Goal: Task Accomplishment & Management: Use online tool/utility

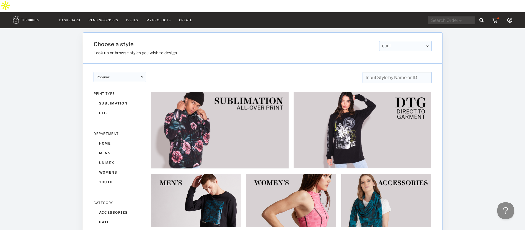
click at [396, 72] on input "text" at bounding box center [396, 77] width 69 height 11
click at [399, 72] on input "text" at bounding box center [396, 77] width 69 height 11
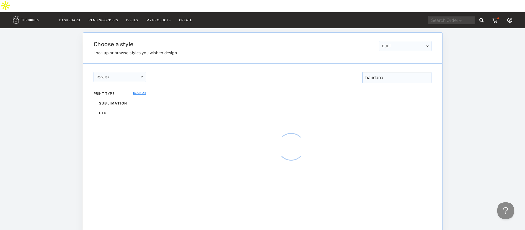
type input "bandana"
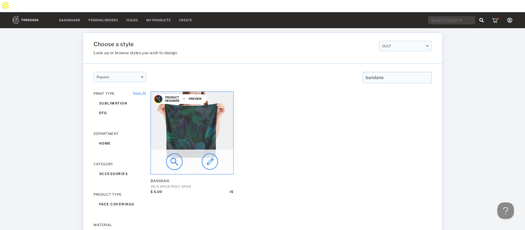
click at [190, 116] on img at bounding box center [192, 133] width 83 height 83
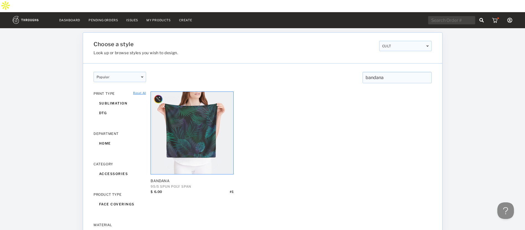
click at [174, 154] on img at bounding box center [174, 162] width 17 height 17
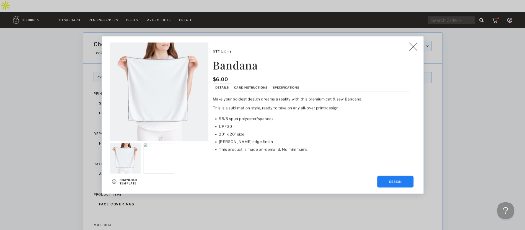
drag, startPoint x: 413, startPoint y: 45, endPoint x: 408, endPoint y: 47, distance: 5.3
click at [413, 45] on img at bounding box center [413, 47] width 8 height 8
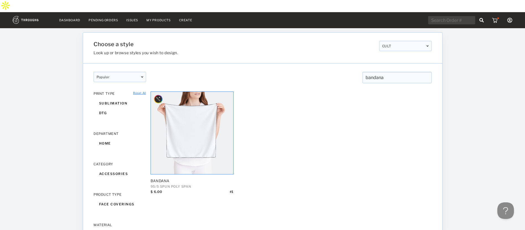
click at [75, 67] on div at bounding box center [41, 123] width 83 height 214
